Goal: Transaction & Acquisition: Purchase product/service

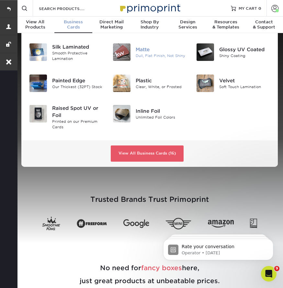
click at [138, 56] on div "Dull, Flat Finish, Not Shiny" at bounding box center [161, 56] width 51 height 6
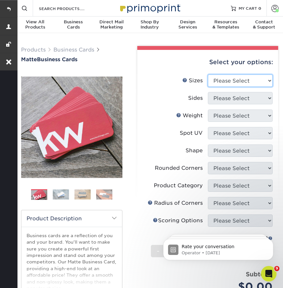
select select "2.00x3.50"
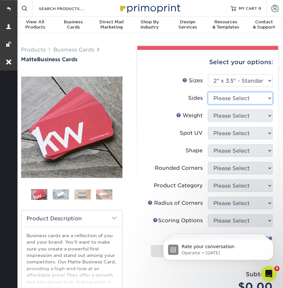
select select "13abbda7-1d64-4f25-8bb2-c179b224825d"
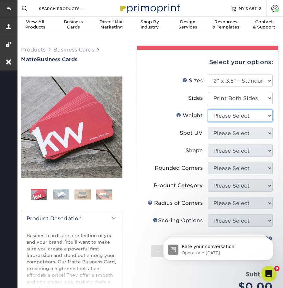
select select "16PT"
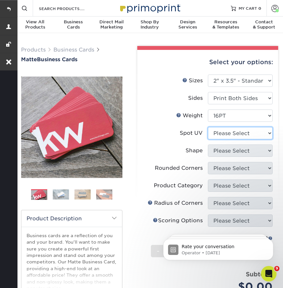
select select "3"
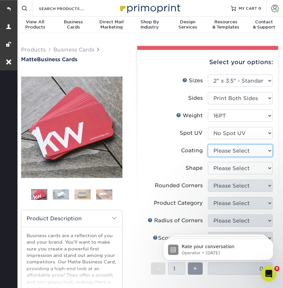
select select "121bb7b5-3b4d-429f-bd8d-bbf80e953313"
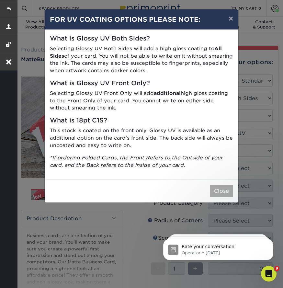
click at [218, 191] on button "Close" at bounding box center [221, 191] width 23 height 12
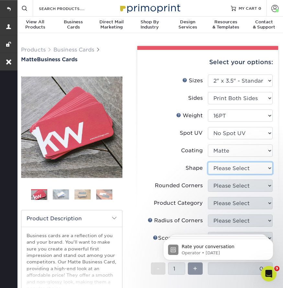
select select "standard"
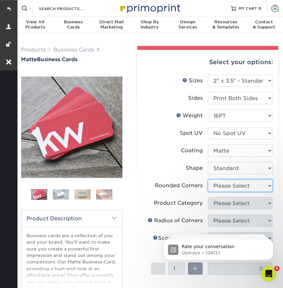
select select "0"
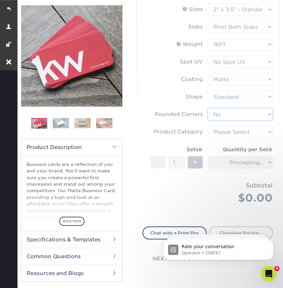
scroll to position [72, 0]
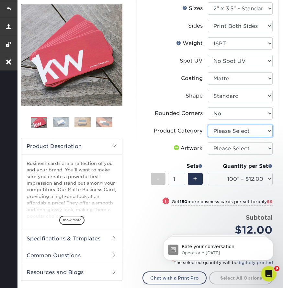
select select "3b5148f1-0588-4f88-a218-97bcfdce65c1"
select select "upload"
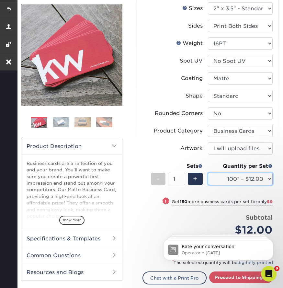
select select "250* – $21.00"
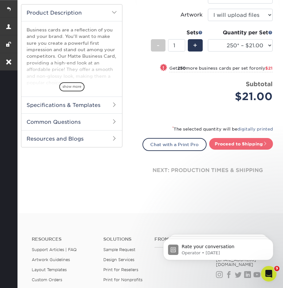
click at [224, 140] on link "Proceed to Shipping" at bounding box center [241, 144] width 64 height 12
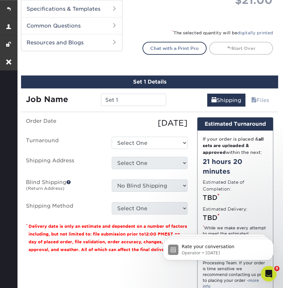
scroll to position [360, 0]
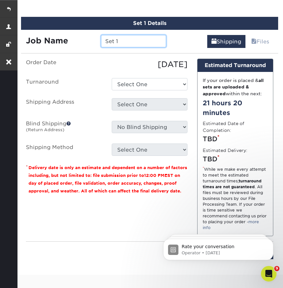
drag, startPoint x: 122, startPoint y: 40, endPoint x: 93, endPoint y: 40, distance: 29.1
click at [93, 40] on div "Job Name Set 1" at bounding box center [96, 41] width 150 height 12
paste input "[PERSON_NAME]"
type input "[PERSON_NAME]- Typesetting"
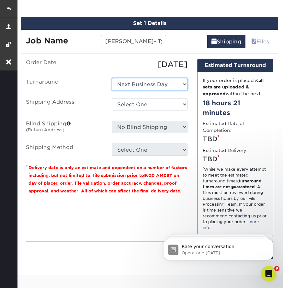
select select "23721297-b68b-4846-ba83-3171e6bd9d78"
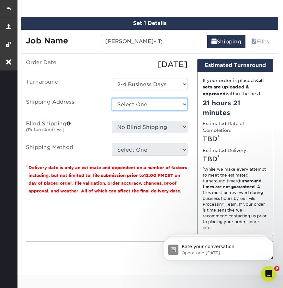
select select "254258"
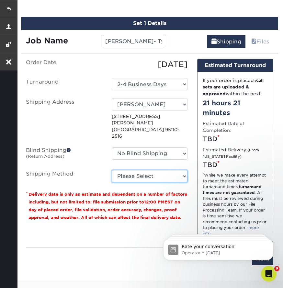
select select "03"
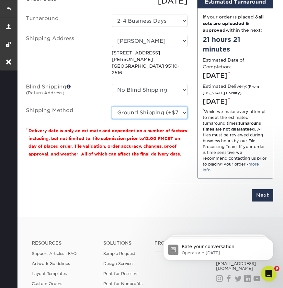
scroll to position [427, 0]
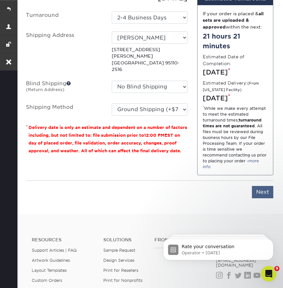
click at [259, 198] on input "Next" at bounding box center [262, 192] width 21 height 12
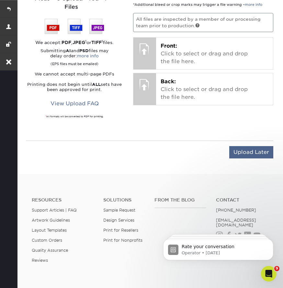
click at [241, 146] on input "Upload Later" at bounding box center [251, 152] width 44 height 12
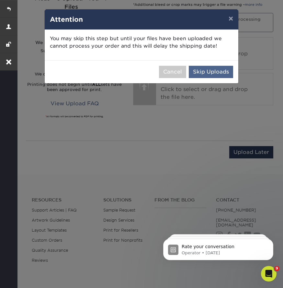
click at [214, 70] on button "Skip Uploads" at bounding box center [211, 72] width 44 height 12
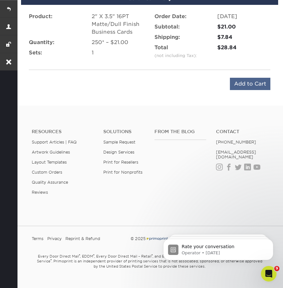
click at [237, 79] on input "Add to Cart" at bounding box center [250, 84] width 40 height 12
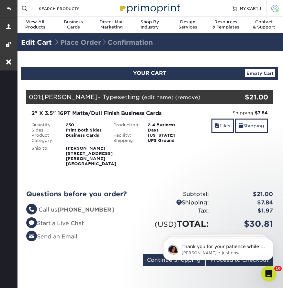
click at [273, 10] on span at bounding box center [274, 8] width 7 height 7
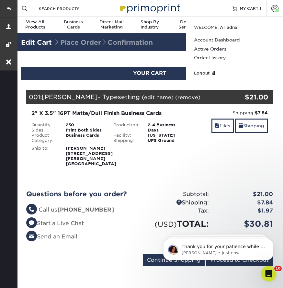
click at [143, 60] on section "YOUR CART Empty Cart Your Cart is Empty View Account Active Orders Order Histor…" at bounding box center [149, 170] width 267 height 238
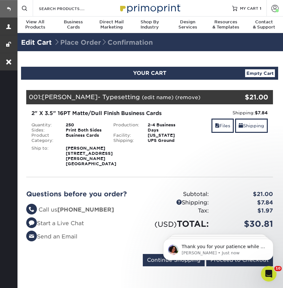
click at [12, 7] on link at bounding box center [8, 8] width 17 height 17
